Goal: Task Accomplishment & Management: Complete application form

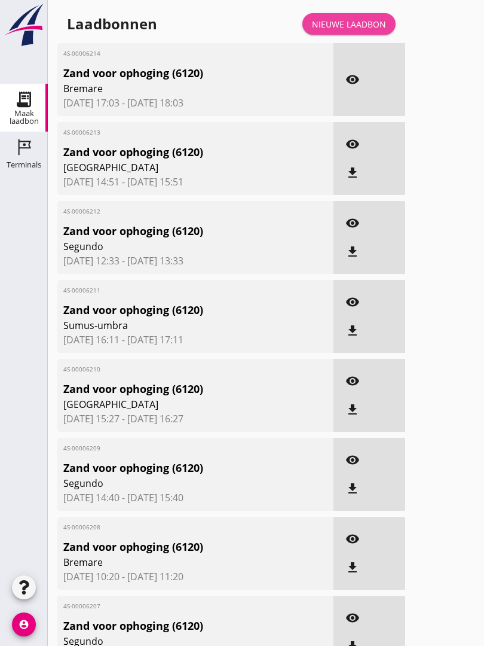
click at [354, 30] on div "Nieuwe laadbon" at bounding box center [349, 24] width 74 height 13
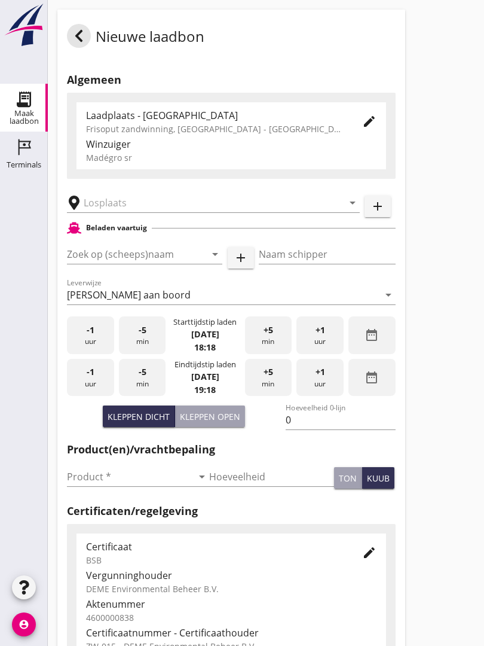
click at [133, 212] on input "text" at bounding box center [205, 202] width 243 height 19
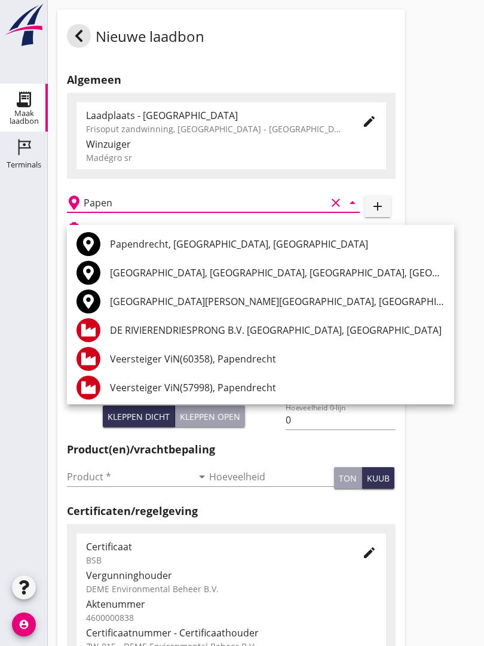
click at [268, 324] on div "DE RIVIERENDRIESPRONG B.V. [GEOGRAPHIC_DATA], [GEOGRAPHIC_DATA]" at bounding box center [277, 330] width 335 height 14
type input "DE RIVIERENDRIESPRONG B.V. [GEOGRAPHIC_DATA], [GEOGRAPHIC_DATA]"
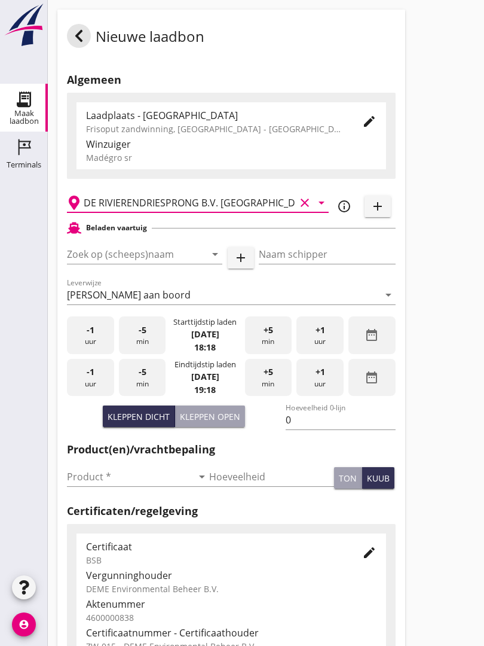
click at [152, 264] on input "Zoek op (scheeps)naam" at bounding box center [128, 253] width 122 height 19
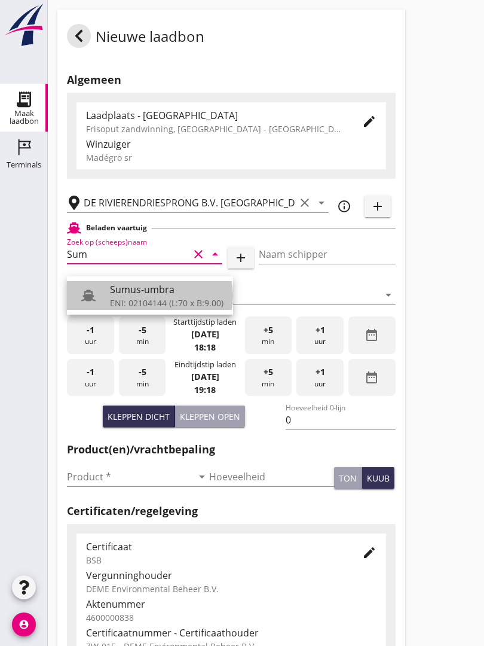
click at [167, 298] on div "ENI: 02104144 (L:70 x B:9.00)" at bounding box center [167, 302] width 114 height 13
type input "Sumus-umbra"
type input "Hein"
type input "600"
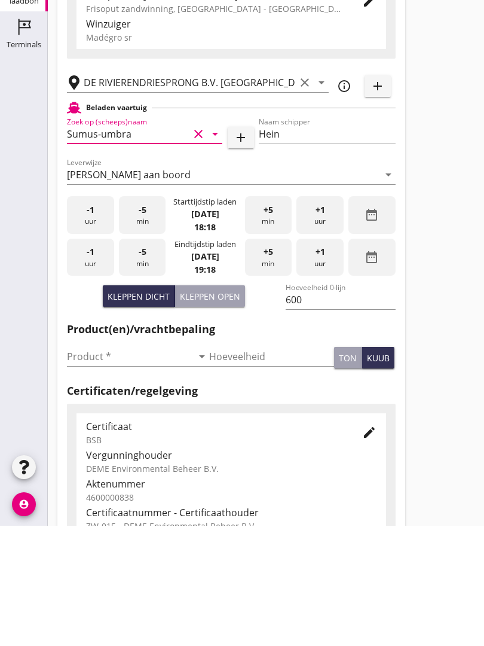
click at [82, 467] on input "Product *" at bounding box center [130, 476] width 126 height 19
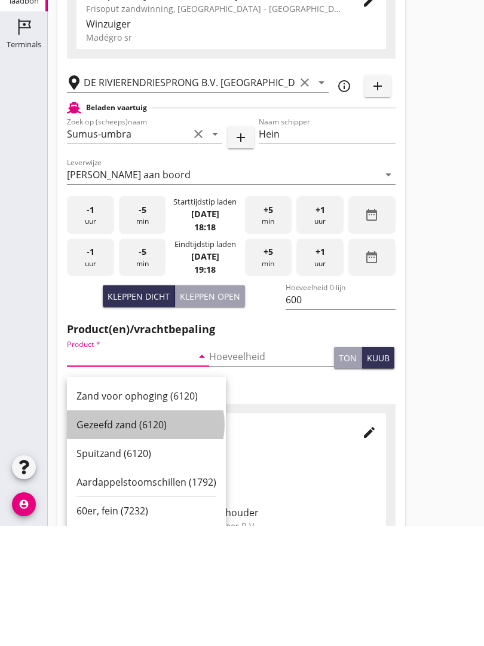
click at [124, 537] on div "Gezeefd zand (6120)" at bounding box center [147, 544] width 140 height 14
type input "Gezeefd zand (6120)"
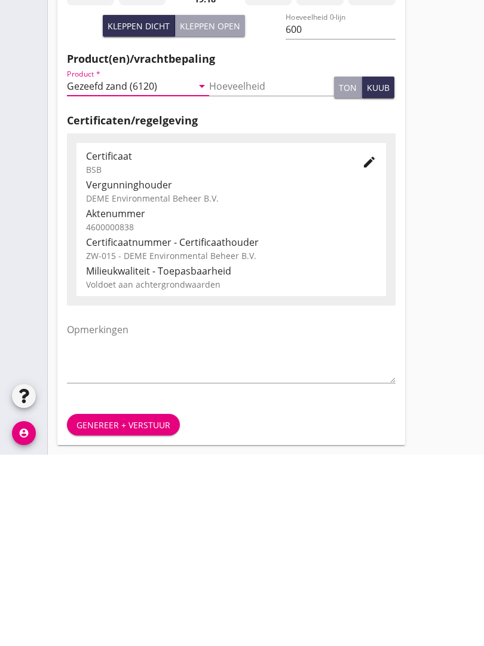
scroll to position [209, 0]
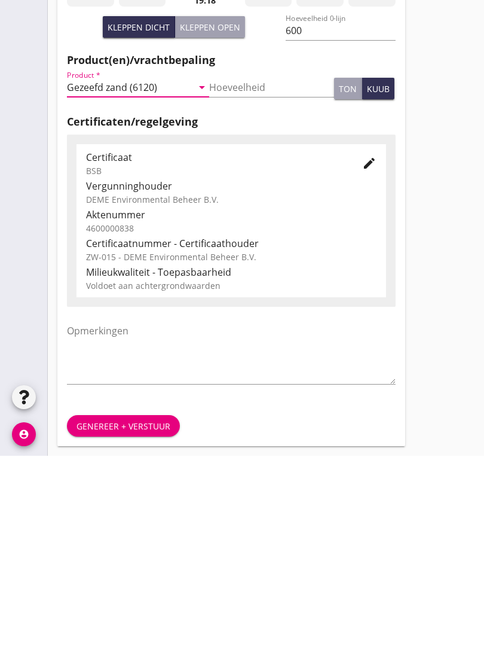
click at [121, 610] on div "Genereer + verstuur" at bounding box center [124, 616] width 94 height 13
